Goal: Information Seeking & Learning: Find specific fact

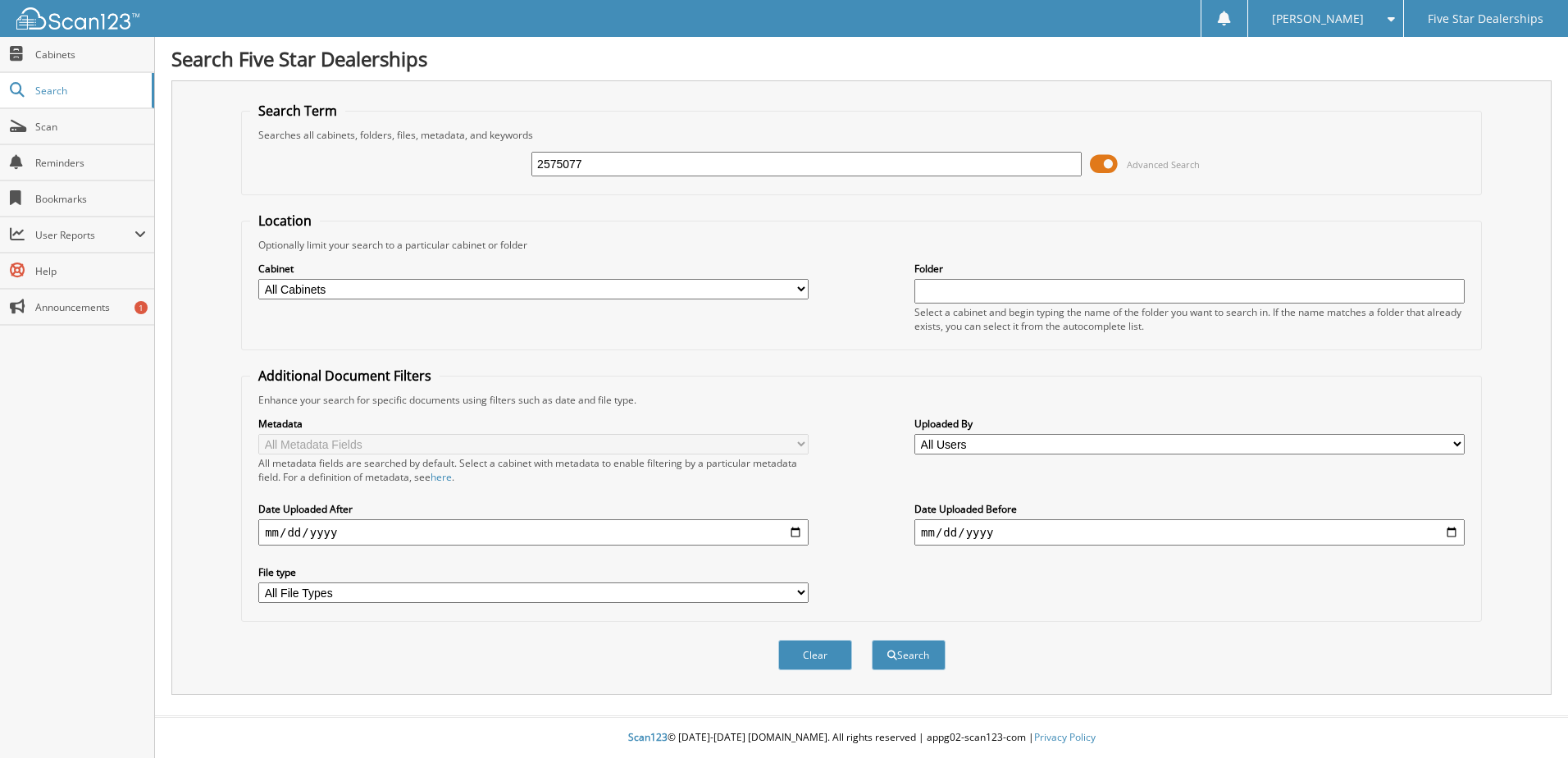
type input "2575077"
click at [872, 639] on button "Search" at bounding box center [908, 655] width 73 height 30
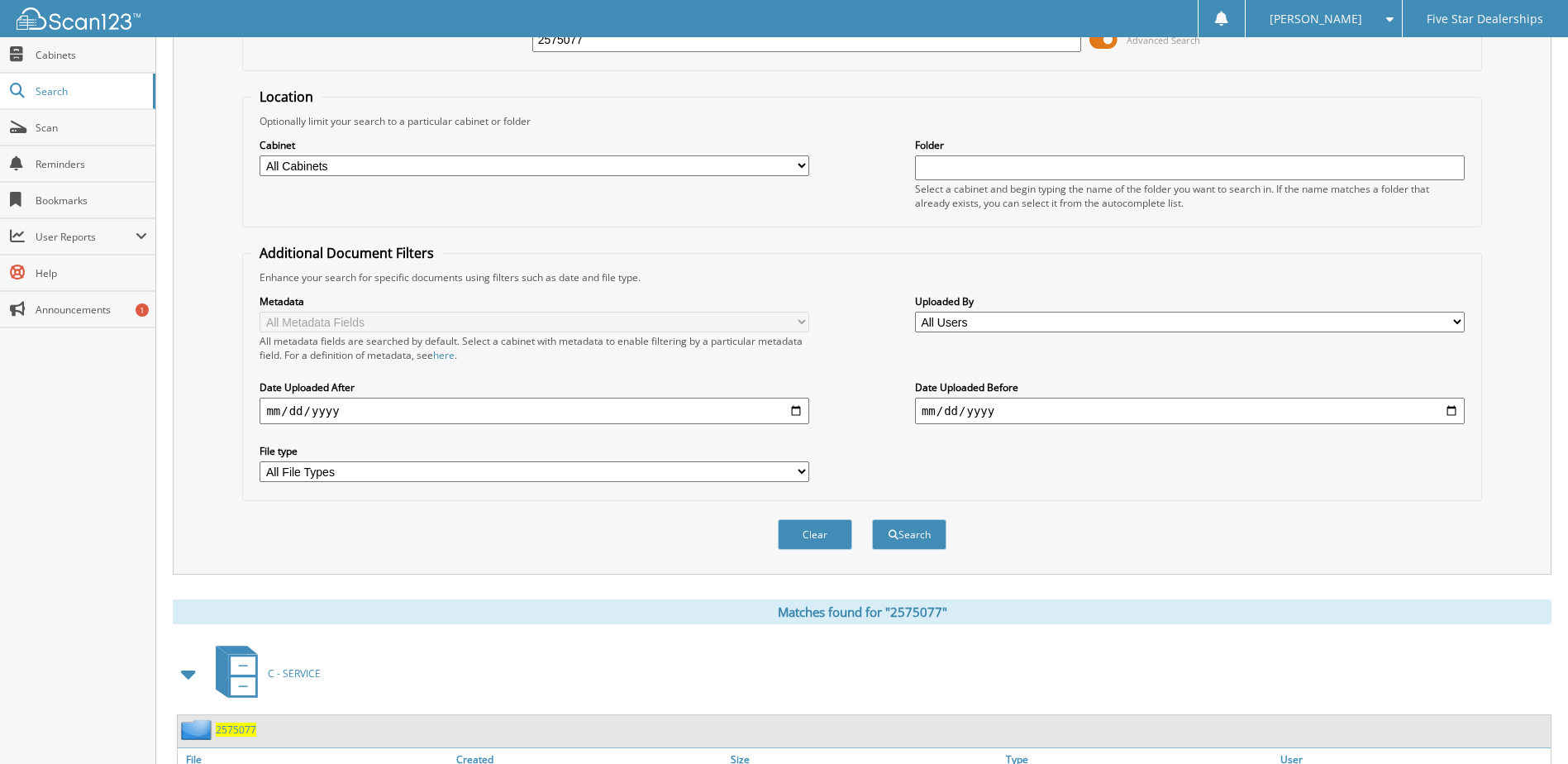
scroll to position [225, 0]
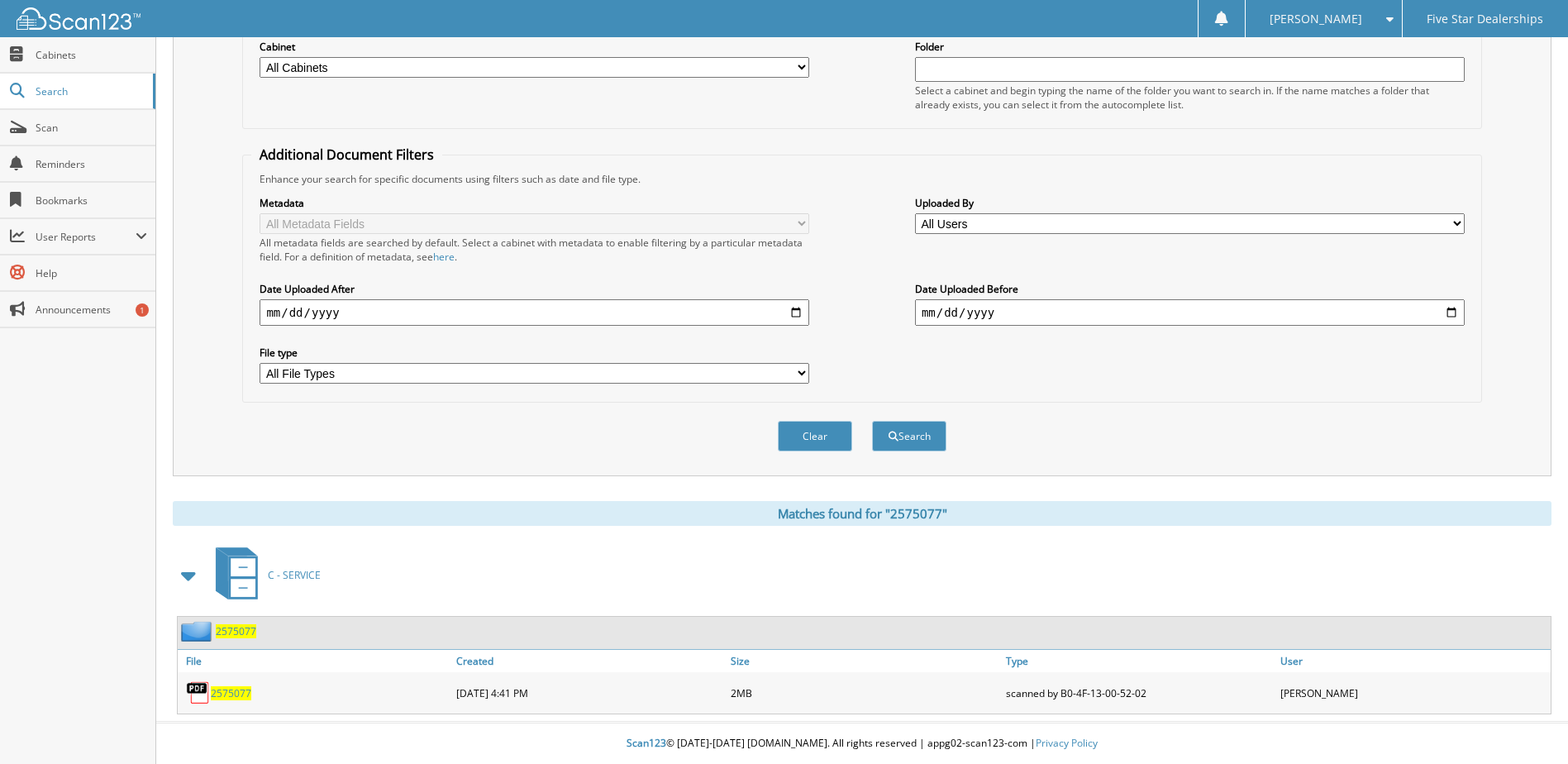
click at [234, 688] on span "2575077" at bounding box center [230, 694] width 40 height 14
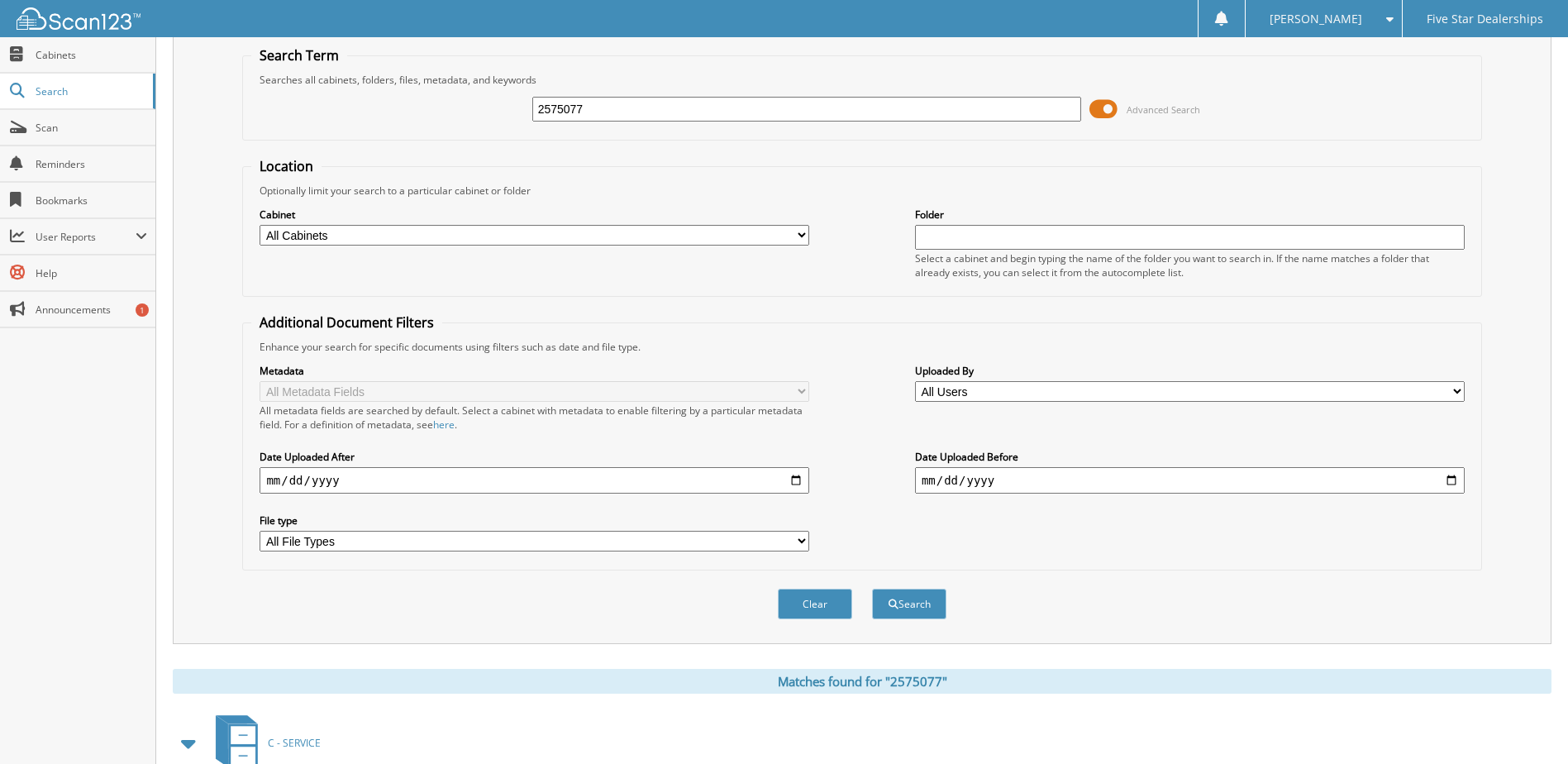
scroll to position [0, 0]
